Goal: Task Accomplishment & Management: Use online tool/utility

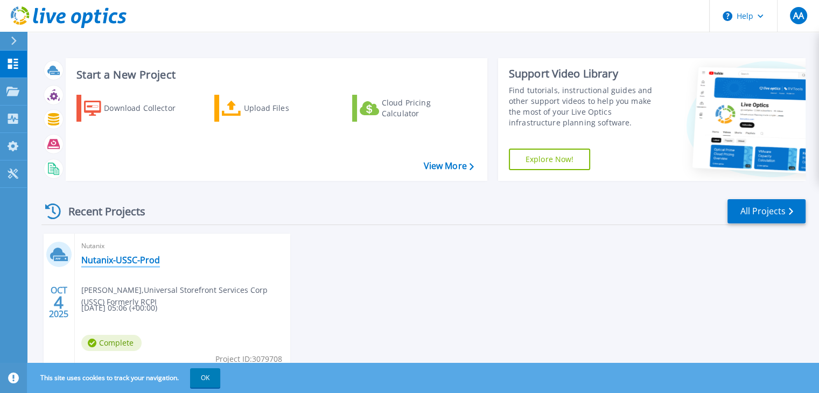
click at [119, 264] on link "Nutanix-USSC-Prod" at bounding box center [120, 260] width 79 height 11
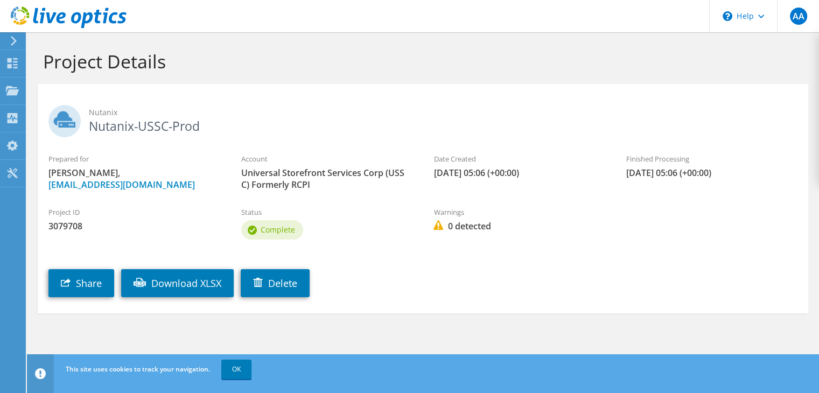
click at [280, 231] on span "Complete" at bounding box center [278, 230] width 34 height 10
click at [14, 40] on icon at bounding box center [14, 41] width 8 height 10
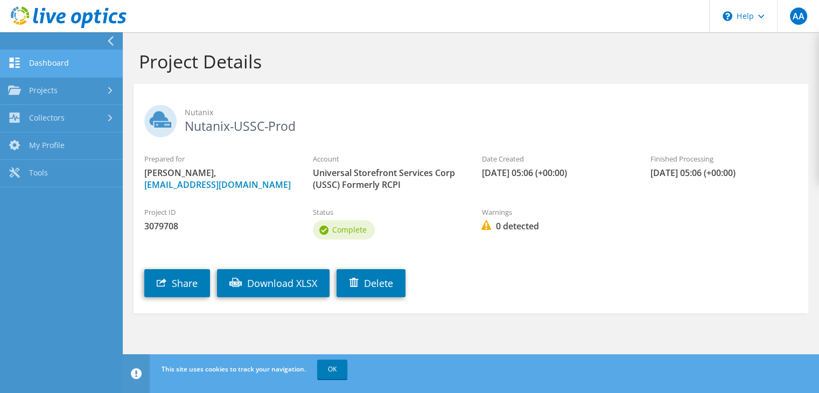
click at [37, 60] on link "Dashboard" at bounding box center [61, 63] width 123 height 27
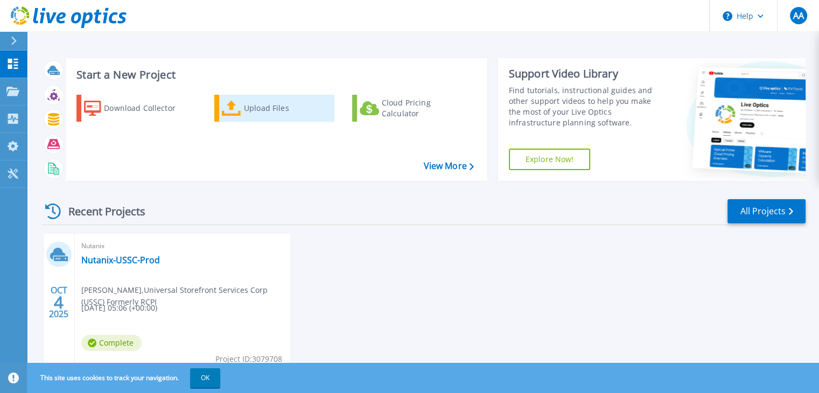
click at [298, 112] on div "Upload Files" at bounding box center [287, 109] width 86 height 22
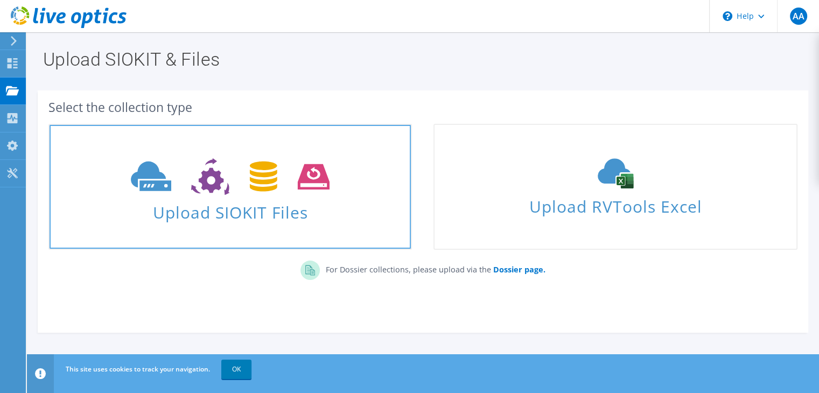
click at [265, 209] on span "Upload SIOKIT Files" at bounding box center [231, 209] width 362 height 23
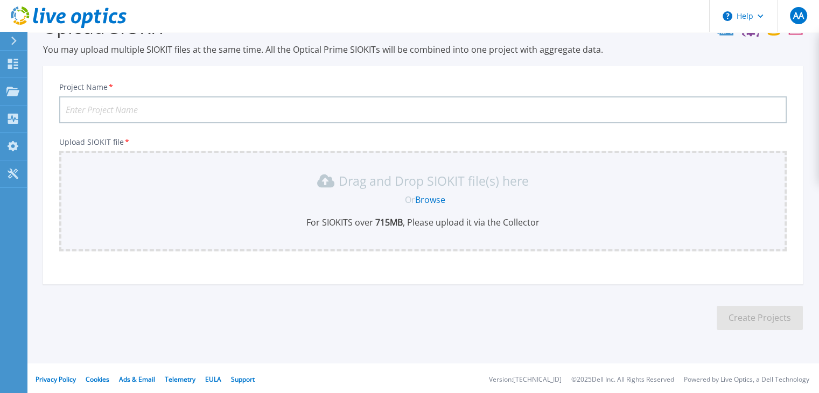
scroll to position [35, 0]
click at [245, 108] on input "Project Name *" at bounding box center [423, 108] width 728 height 27
type input "ussc"
click at [437, 199] on link "Browse" at bounding box center [430, 198] width 30 height 12
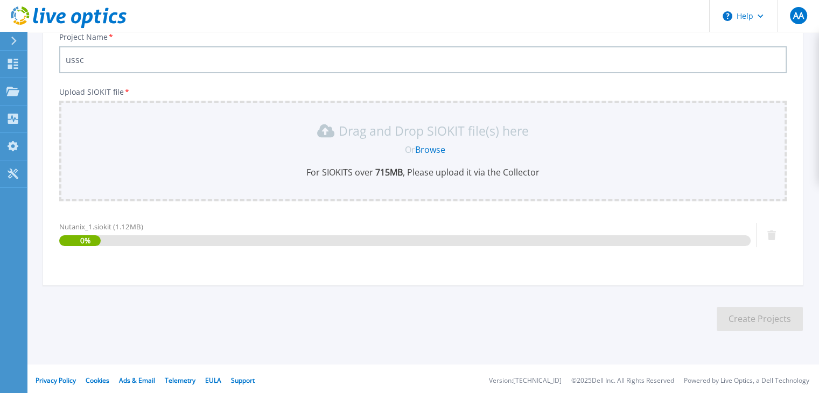
scroll to position [86, 0]
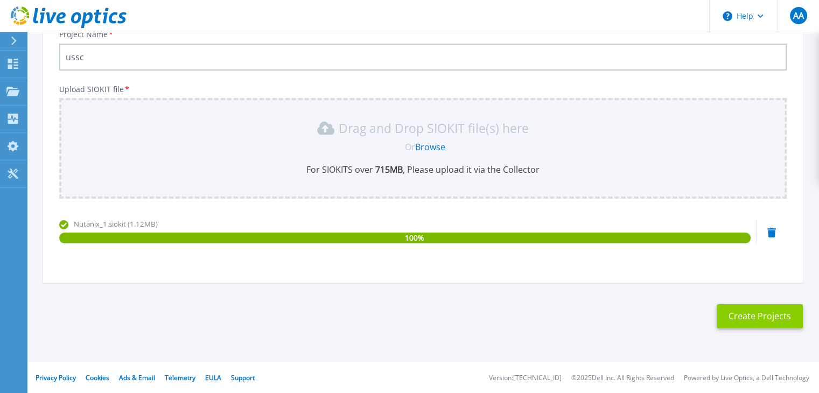
click at [775, 315] on button "Create Projects" at bounding box center [760, 316] width 86 height 24
